Goal: Transaction & Acquisition: Subscribe to service/newsletter

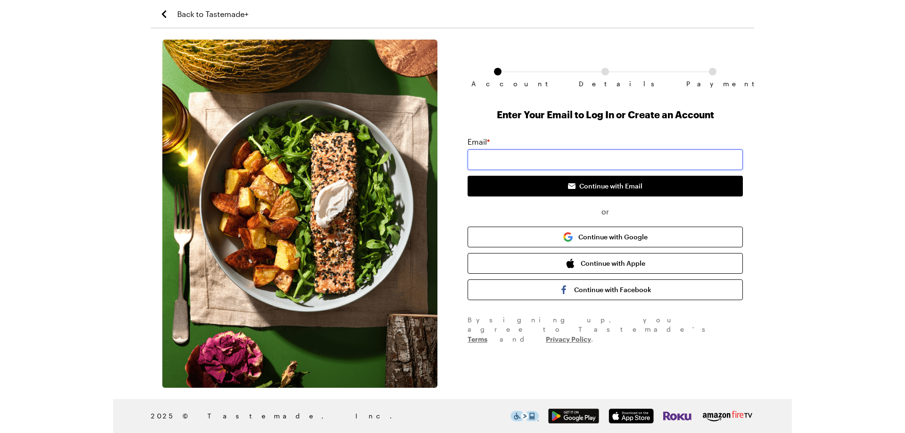
click at [488, 165] on input "email" at bounding box center [604, 159] width 275 height 21
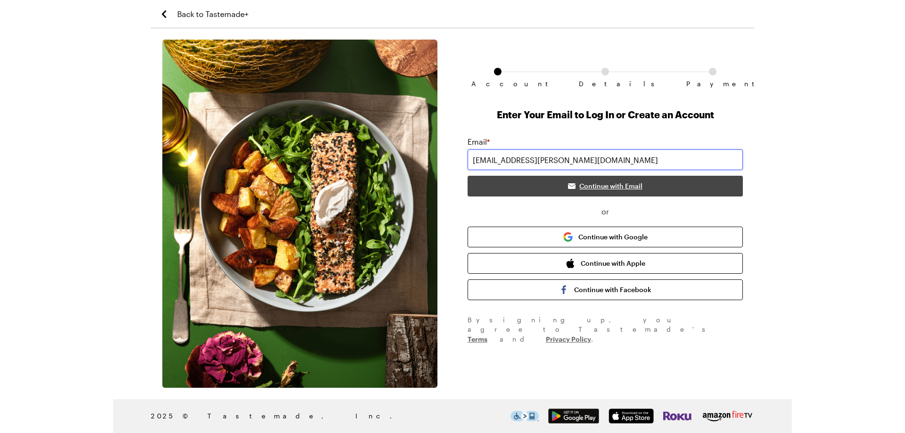
type input "[EMAIL_ADDRESS][PERSON_NAME][DOMAIN_NAME]"
click at [492, 187] on button "Continue with Email" at bounding box center [604, 186] width 275 height 21
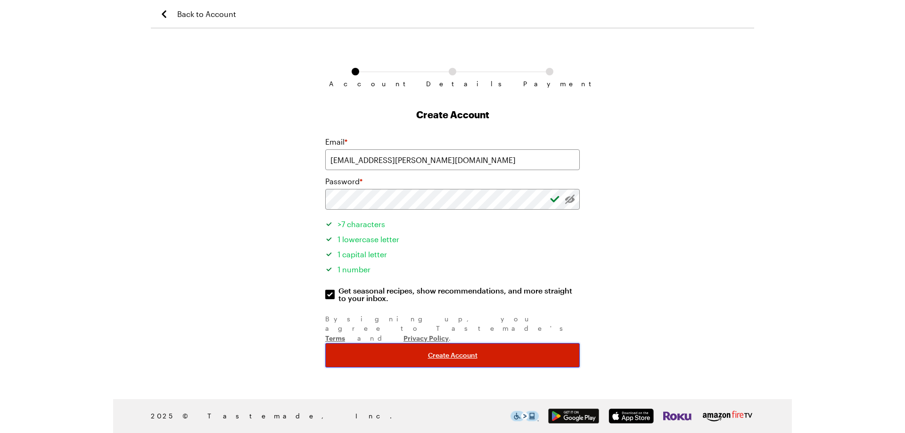
click at [421, 343] on button "Create Account" at bounding box center [452, 355] width 254 height 24
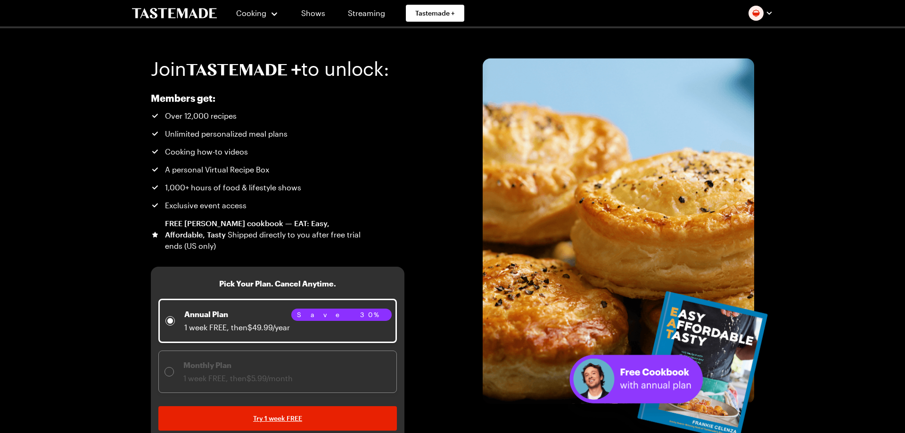
click at [163, 372] on span "Monthly Plan 1 week FREE, then $5.99/month" at bounding box center [277, 372] width 238 height 42
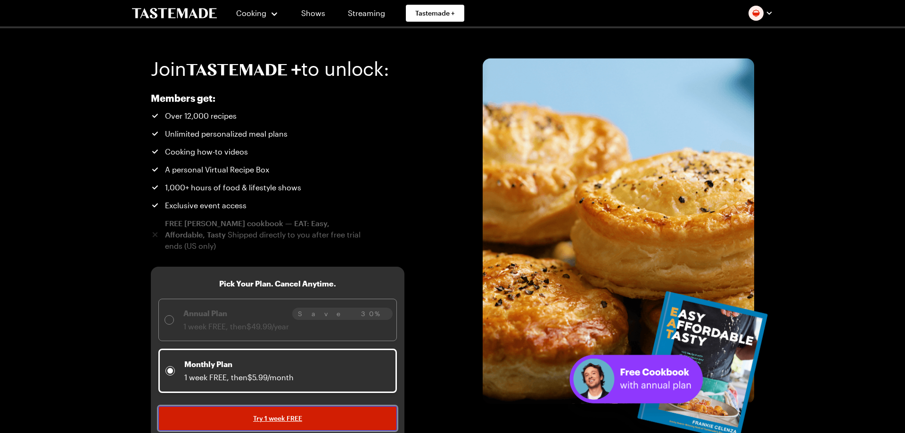
click at [243, 422] on link "Try 1 week FREE" at bounding box center [277, 418] width 238 height 24
